Goal: Check status: Check status

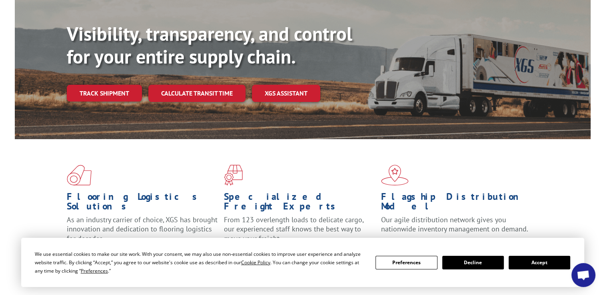
scroll to position [306, 0]
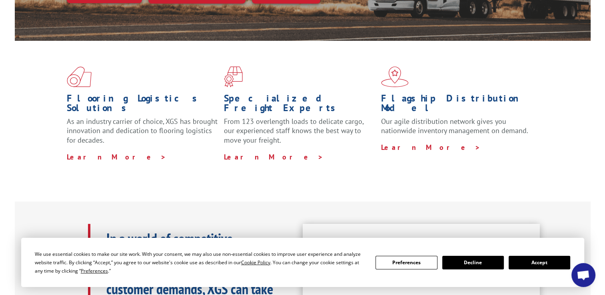
click at [533, 266] on button "Accept" at bounding box center [540, 263] width 62 height 14
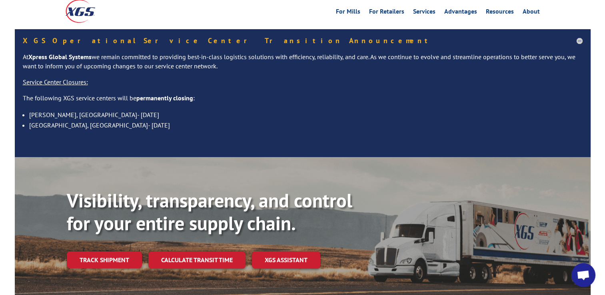
scroll to position [0, 0]
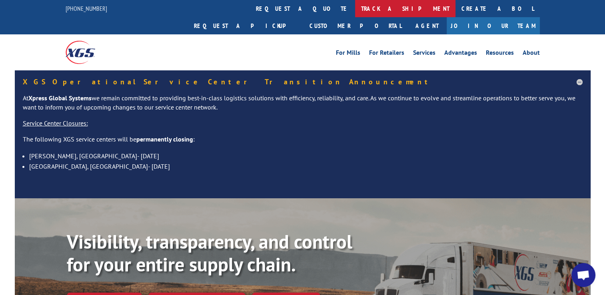
click at [355, 8] on link "track a shipment" at bounding box center [405, 8] width 100 height 17
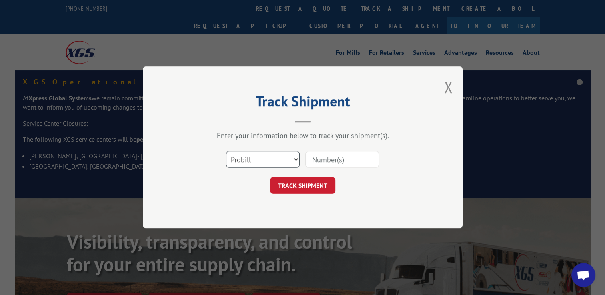
click at [294, 160] on select "Select category... Probill BOL PO" at bounding box center [263, 160] width 74 height 17
select select "bol"
click at [226, 152] on select "Select category... Probill BOL PO" at bounding box center [263, 160] width 74 height 17
click at [323, 161] on input at bounding box center [343, 160] width 74 height 17
paste input "121349-316"
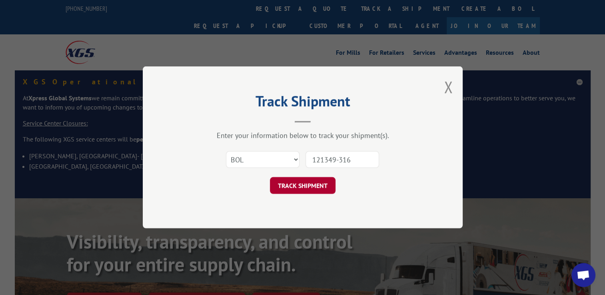
type input "121349-316"
click at [283, 188] on button "TRACK SHIPMENT" at bounding box center [303, 186] width 66 height 17
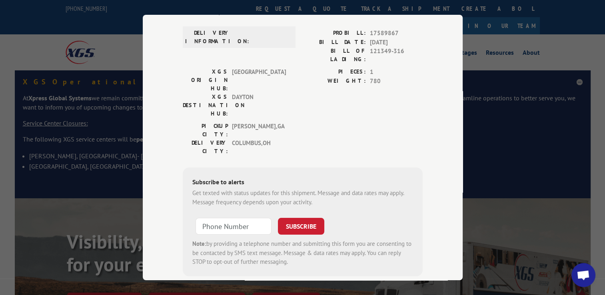
scroll to position [129, 0]
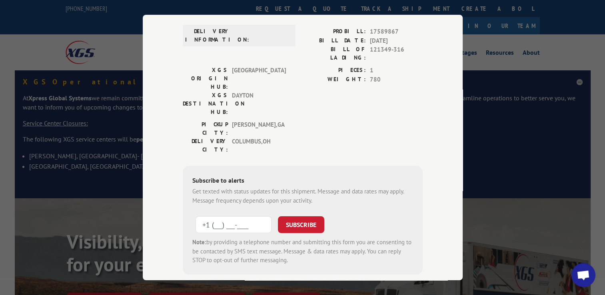
click at [238, 216] on input "+1 (___) ___-____" at bounding box center [234, 224] width 76 height 17
type input "[PHONE_NUMBER]"
click at [291, 216] on button "SUBSCRIBE" at bounding box center [301, 224] width 46 height 17
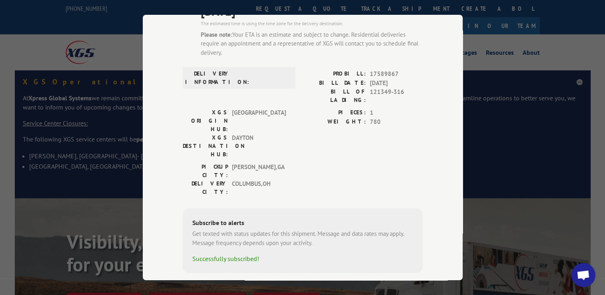
scroll to position [0, 0]
